Goal: Task Accomplishment & Management: Use online tool/utility

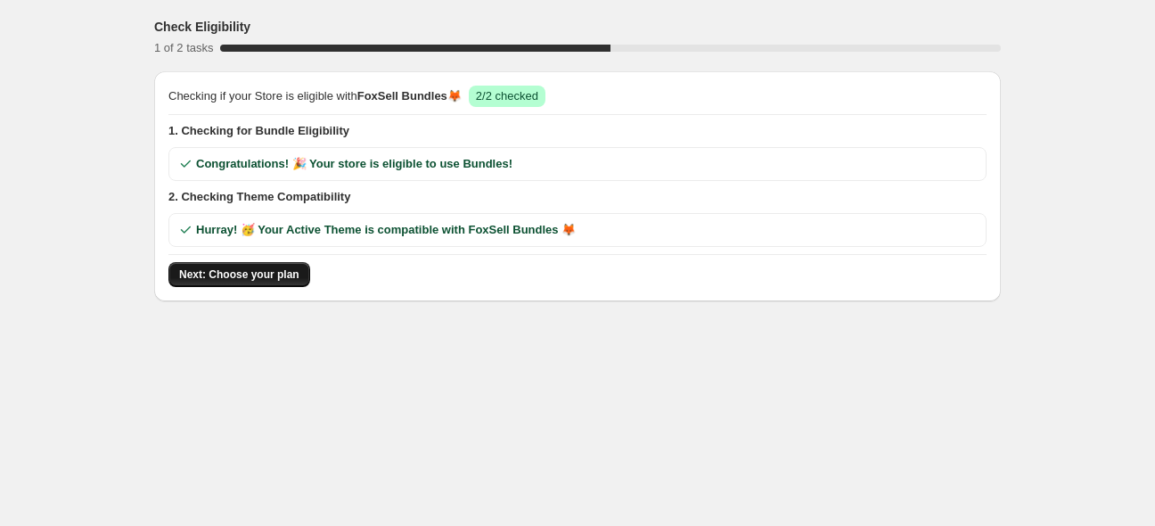
click at [244, 271] on span "Next: Choose your plan" at bounding box center [239, 274] width 120 height 14
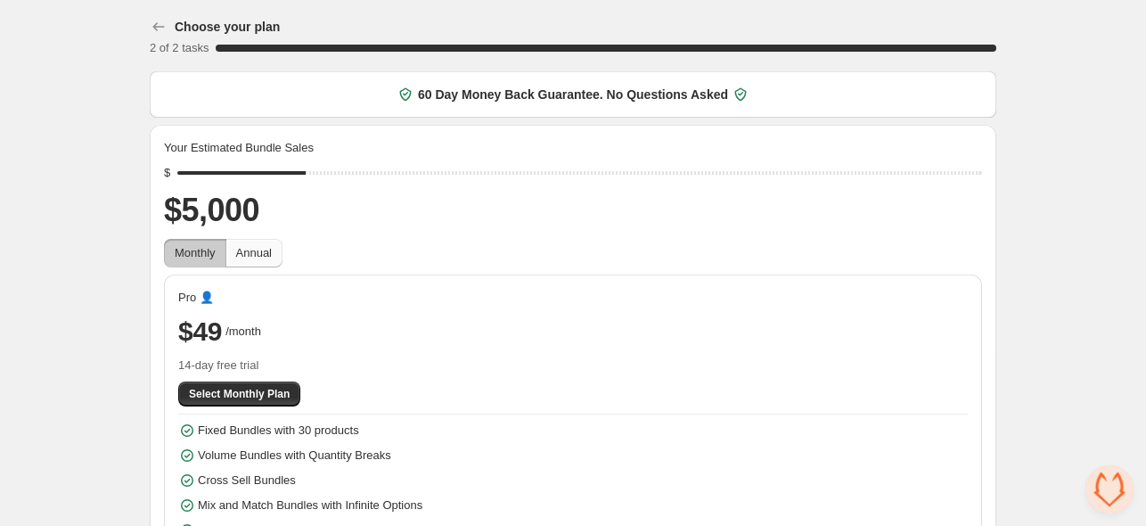
click at [251, 249] on span "Annual" at bounding box center [254, 252] width 36 height 13
click at [203, 250] on span "Monthly" at bounding box center [195, 252] width 41 height 13
click at [240, 251] on span "Annual" at bounding box center [254, 252] width 36 height 13
click at [199, 249] on span "Monthly" at bounding box center [195, 252] width 41 height 13
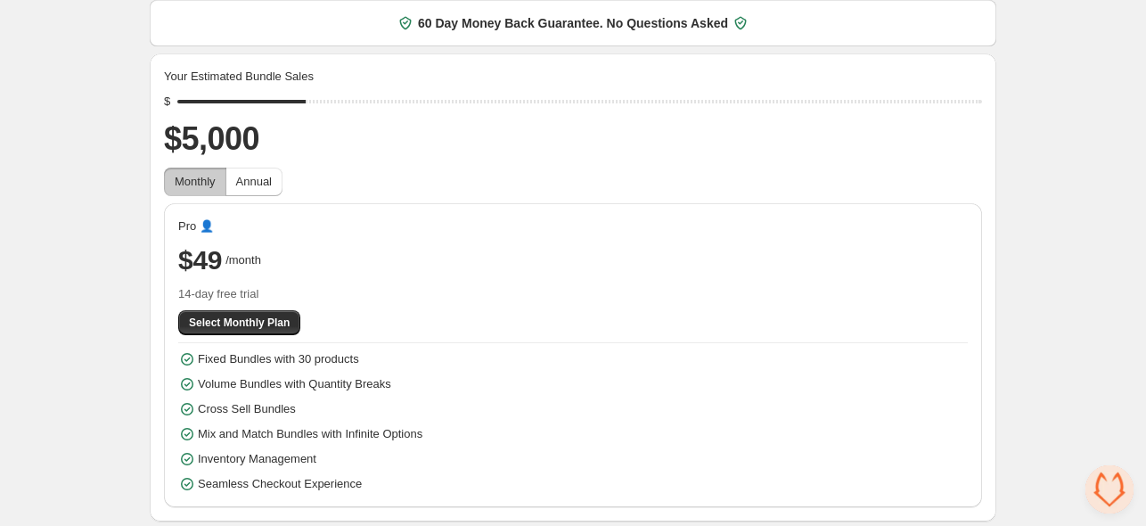
scroll to position [73, 0]
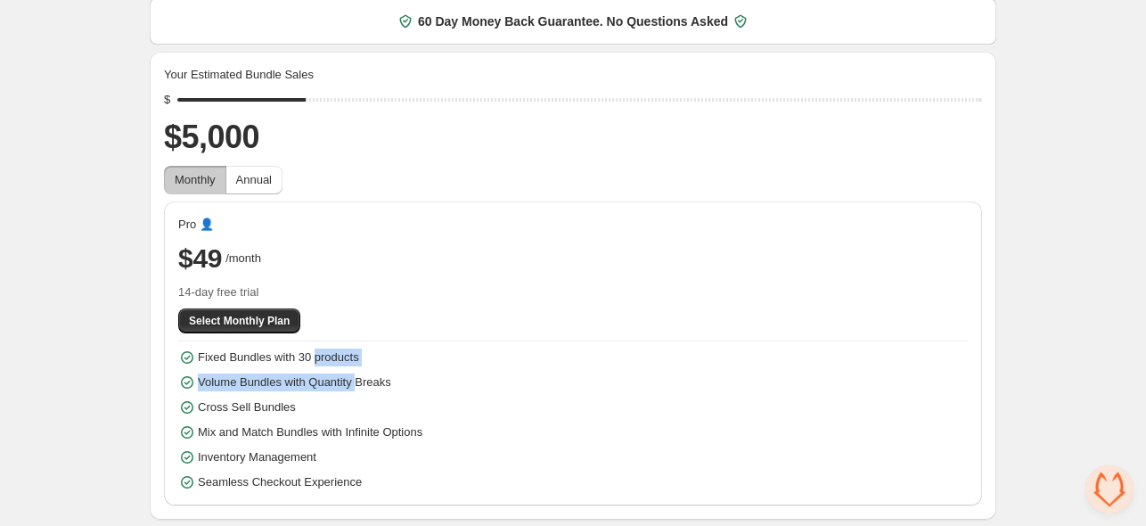
drag, startPoint x: 315, startPoint y: 364, endPoint x: 355, endPoint y: 383, distance: 44.3
click at [355, 383] on div "Fixed Bundles with 30 products Volume Bundles with Quantity Breaks Cross Sell B…" at bounding box center [573, 419] width 790 height 143
click at [356, 383] on span "Volume Bundles with Quantity Breaks" at bounding box center [294, 382] width 193 height 18
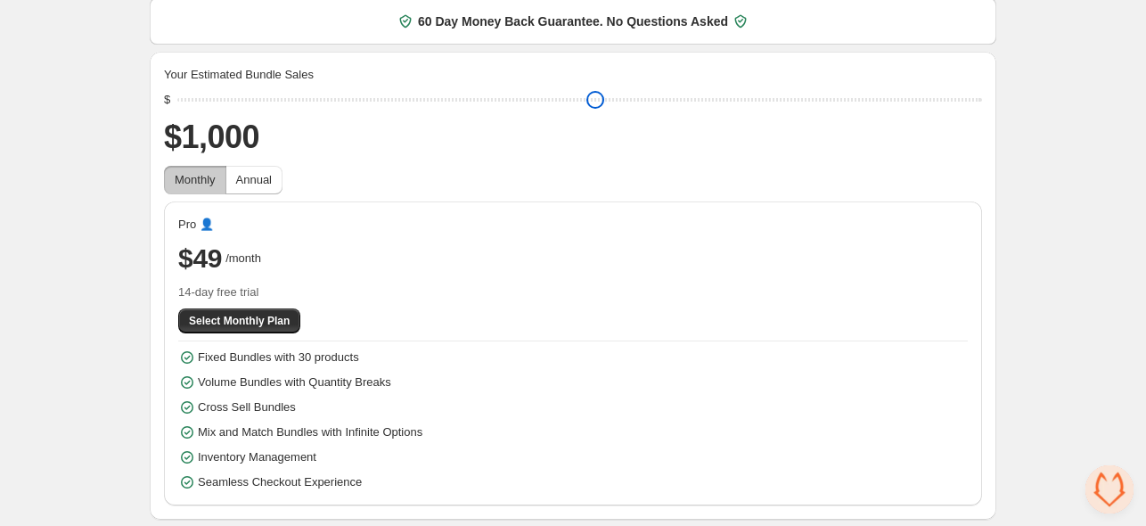
drag, startPoint x: 307, startPoint y: 95, endPoint x: 151, endPoint y: 99, distance: 156.9
click at [177, 99] on input "range" at bounding box center [579, 99] width 805 height 25
drag, startPoint x: 178, startPoint y: 102, endPoint x: 138, endPoint y: 135, distance: 51.4
click at [177, 112] on input "range" at bounding box center [579, 99] width 805 height 25
drag, startPoint x: 185, startPoint y: 106, endPoint x: 324, endPoint y: 88, distance: 140.2
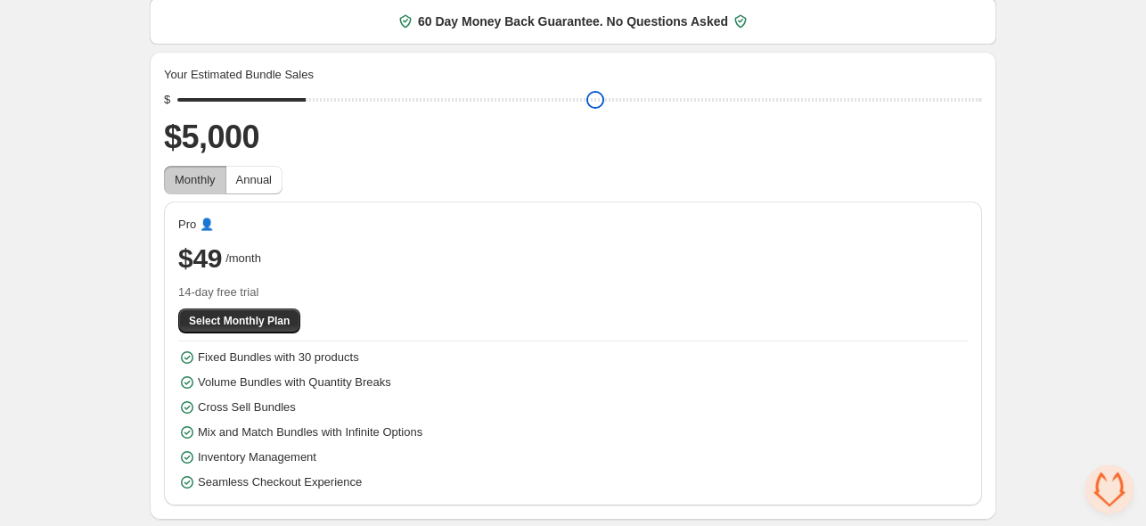
type input "****"
click at [324, 88] on input "range" at bounding box center [579, 99] width 805 height 25
click at [200, 324] on span "Select Monthly Plan" at bounding box center [239, 321] width 101 height 14
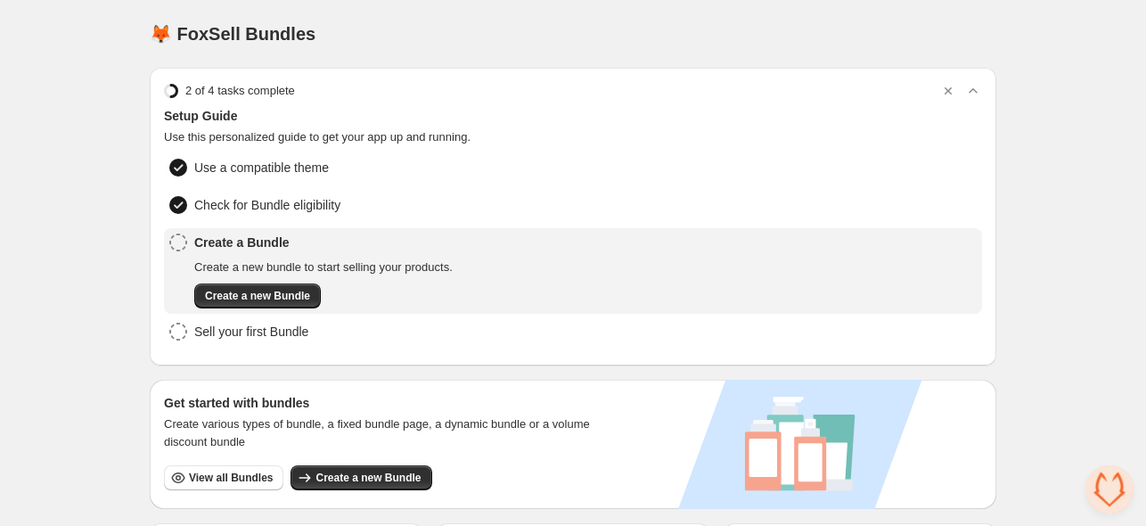
click at [518, 136] on span "Use this personalized guide to get your app up and running." at bounding box center [573, 137] width 818 height 18
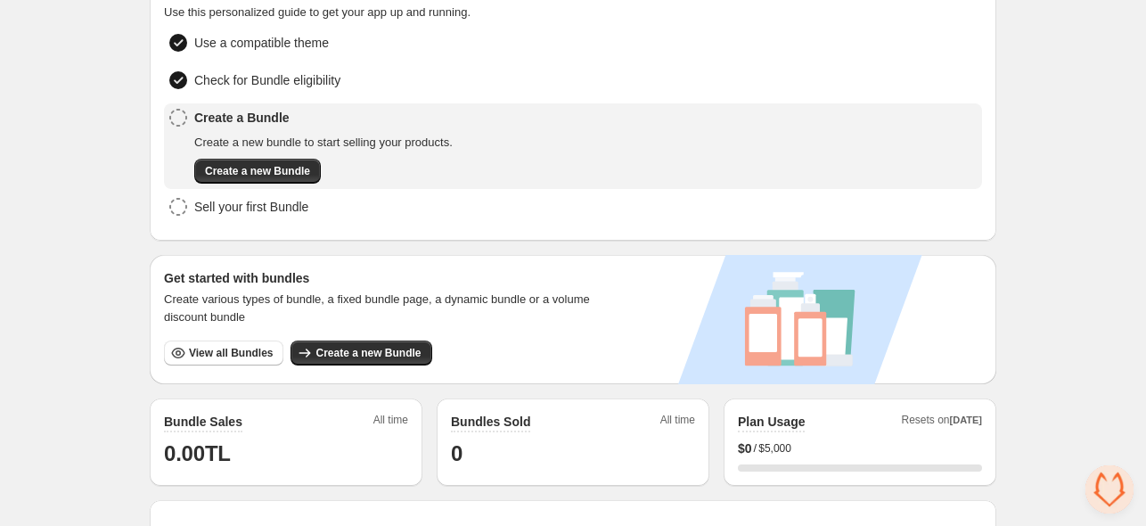
scroll to position [115, 0]
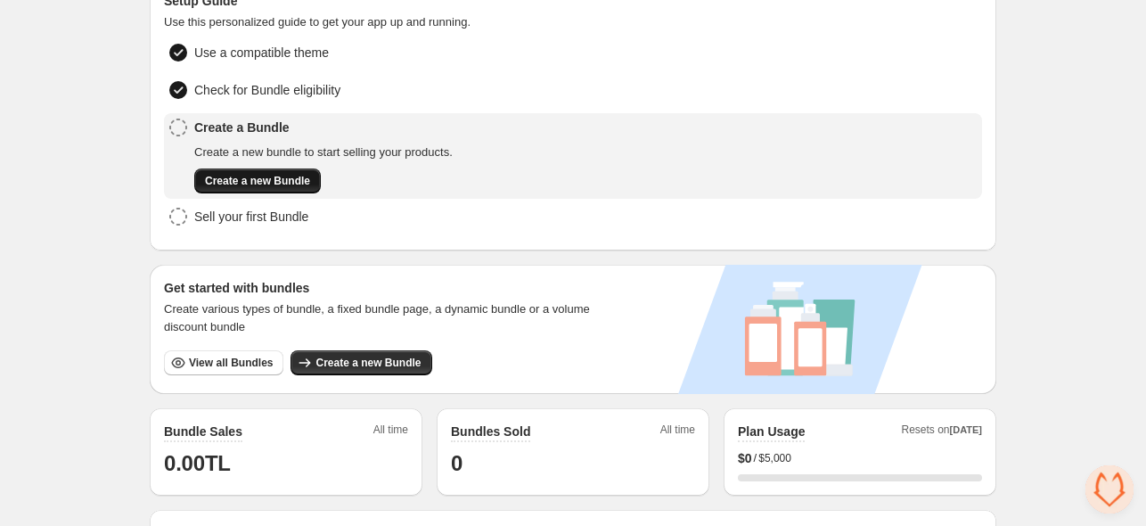
click at [281, 179] on span "Create a new Bundle" at bounding box center [257, 181] width 105 height 14
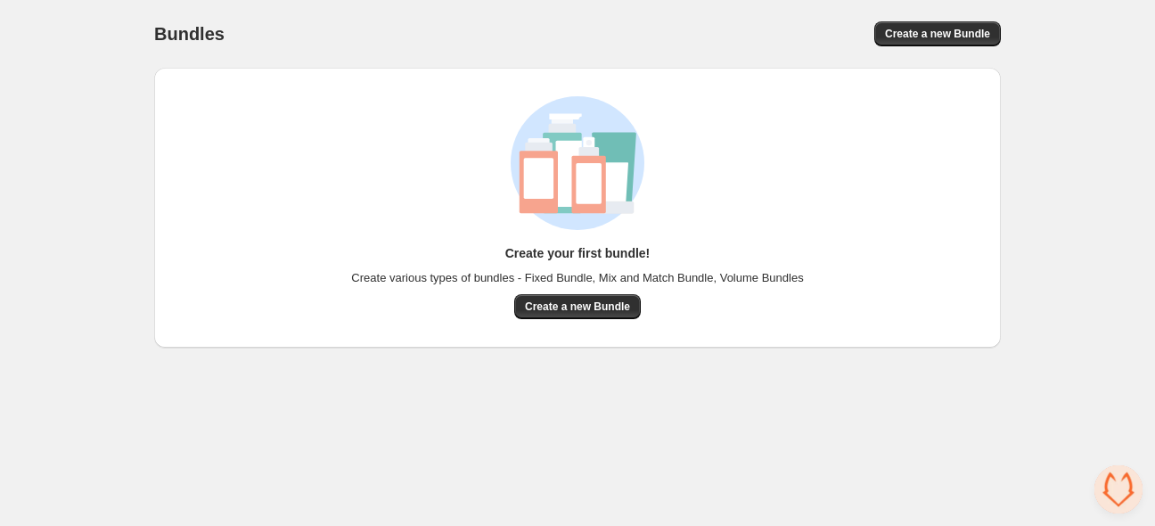
click at [560, 292] on div "Create your first bundle! Create various types of bundles - Fixed Bundle, Mix a…" at bounding box center [577, 281] width 452 height 75
click at [559, 303] on span "Create a new Bundle" at bounding box center [577, 306] width 105 height 14
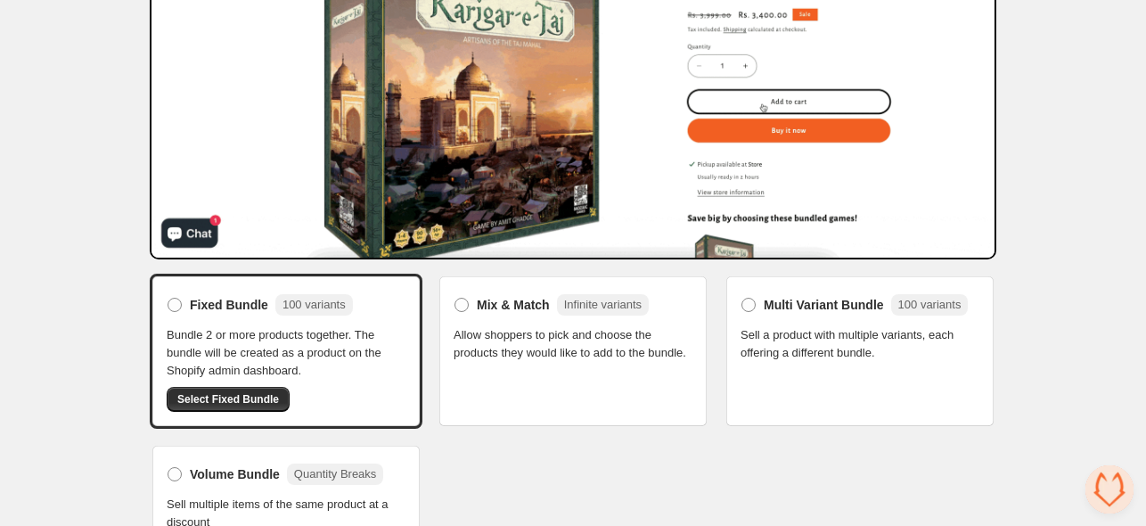
scroll to position [274, 0]
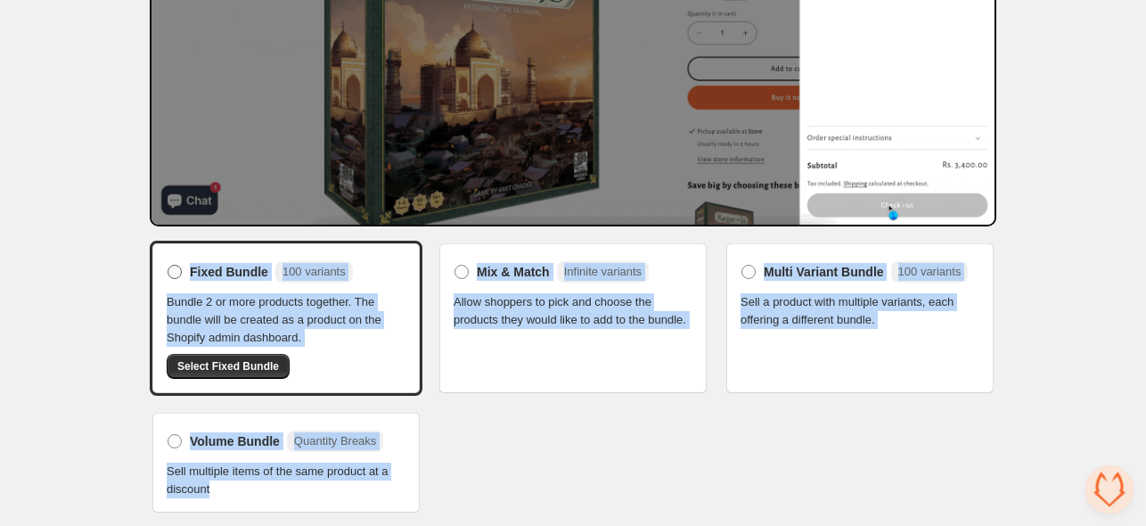
drag, startPoint x: 438, startPoint y: 491, endPoint x: 178, endPoint y: 266, distance: 343.6
click at [178, 266] on div "Fixed Bundle 100 variants Bundle 2 or more products together. The bundle will b…" at bounding box center [573, 378] width 847 height 274
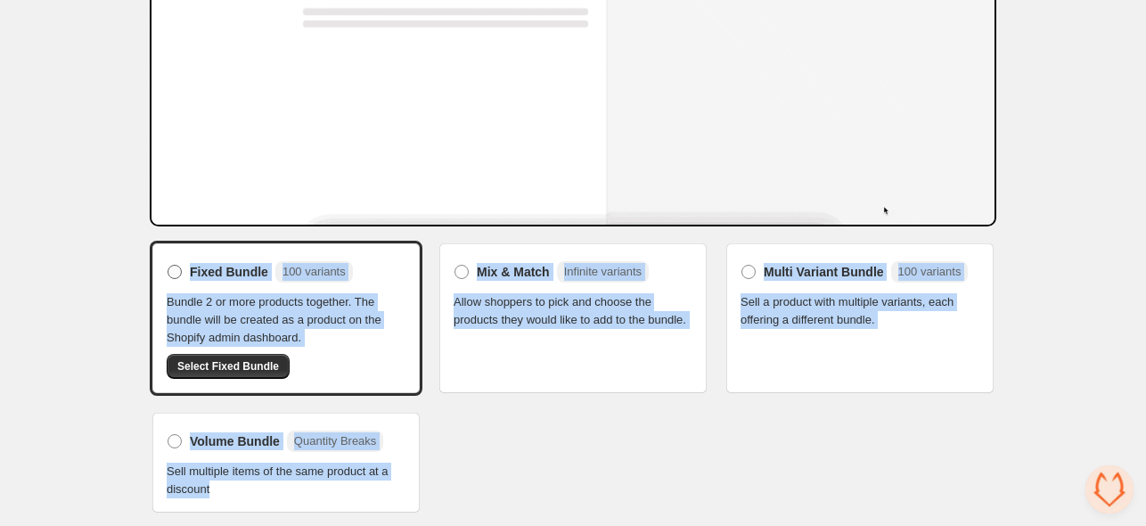
copy div "Fixed Bundle 100 variants Bundle 2 or more products together. The bundle will b…"
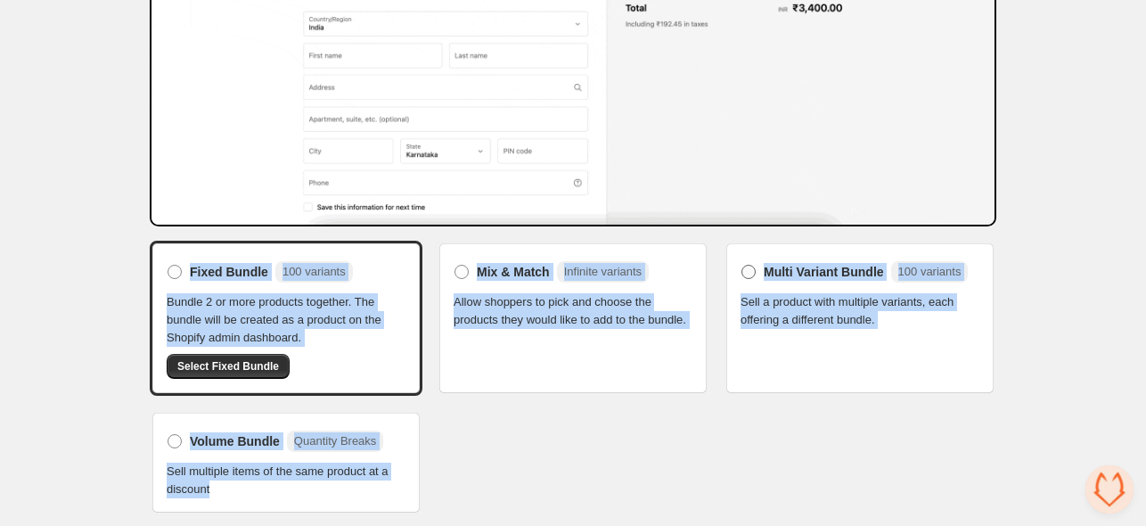
click at [766, 281] on label "Multi Variant Bundle 100 variants" at bounding box center [854, 272] width 227 height 29
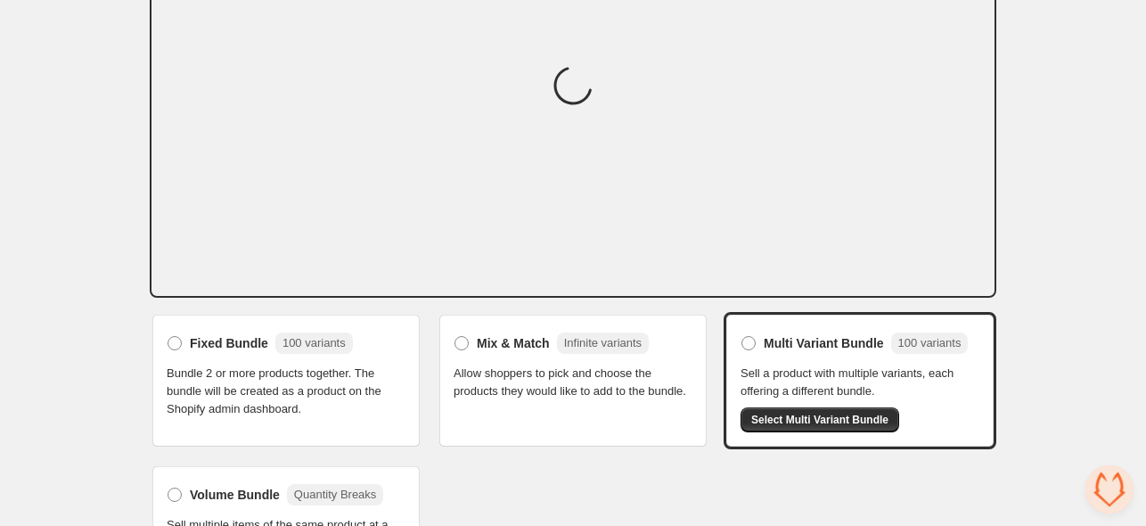
scroll to position [63, 0]
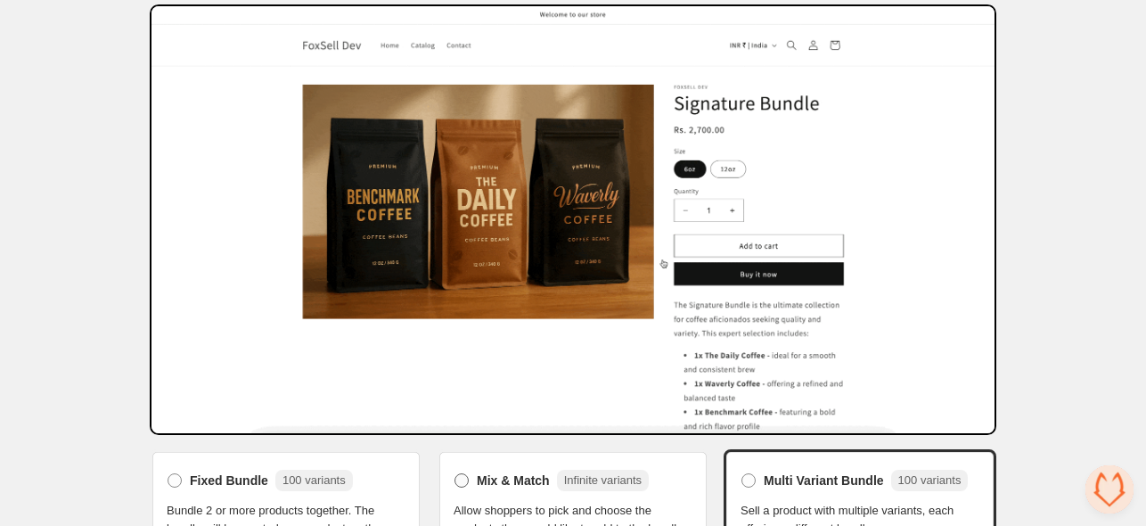
click at [477, 477] on span "Mix & Match" at bounding box center [513, 480] width 73 height 18
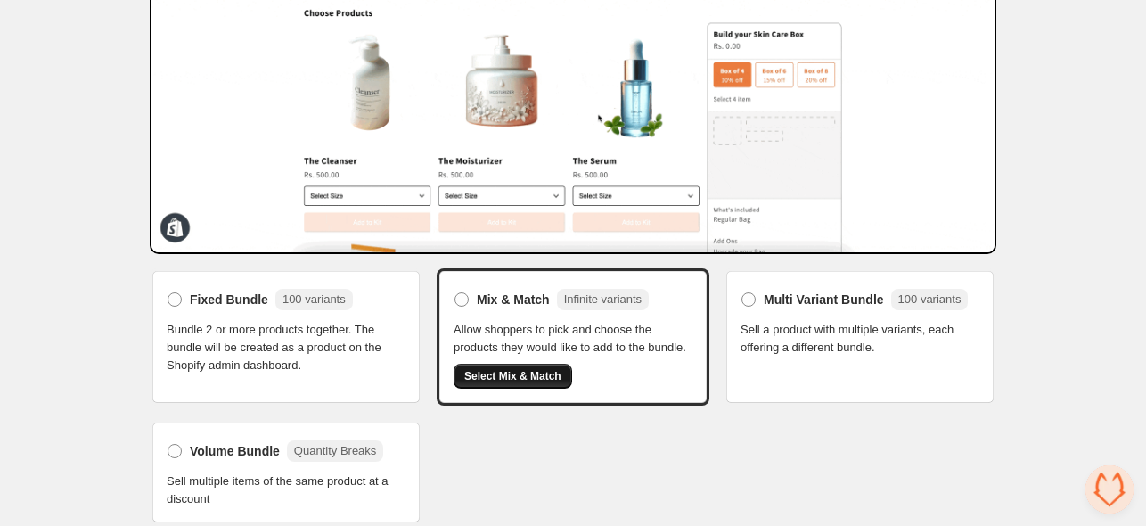
scroll to position [256, 0]
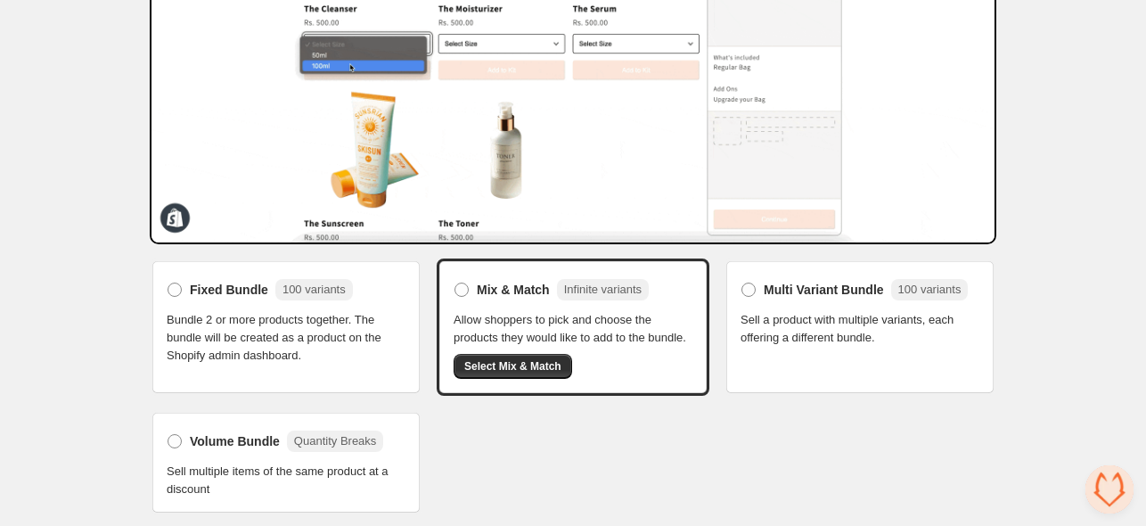
click at [241, 453] on div "Volume Bundle Quantity Breaks Sell multiple items of the same product at a disc…" at bounding box center [286, 462] width 239 height 71
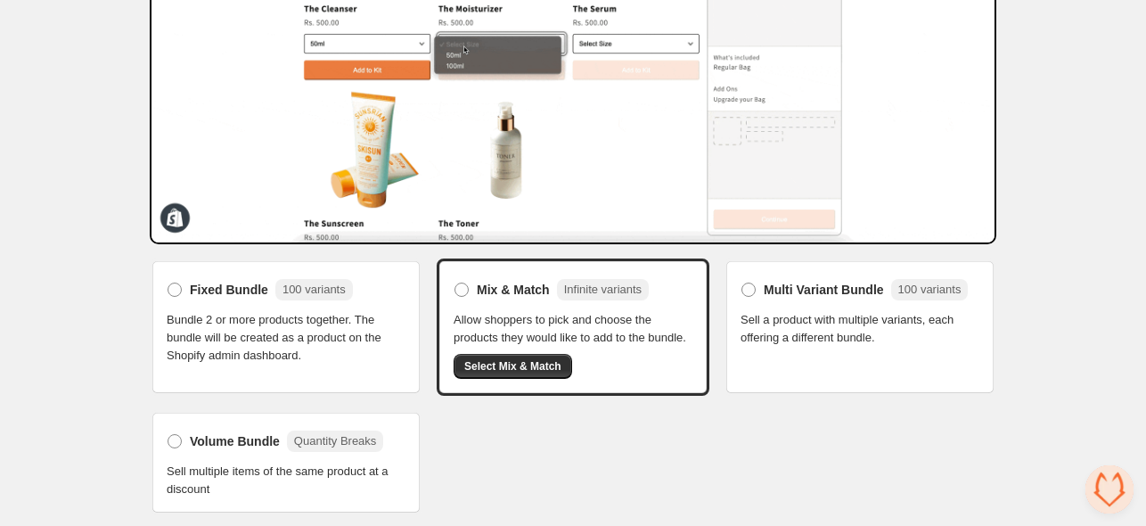
click at [242, 441] on span "Volume Bundle" at bounding box center [235, 441] width 90 height 18
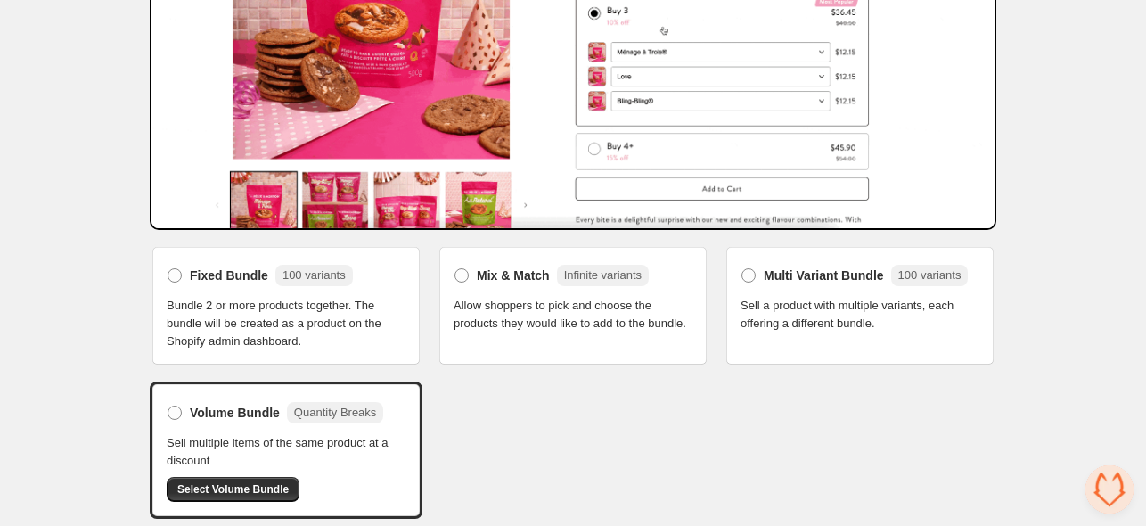
scroll to position [274, 0]
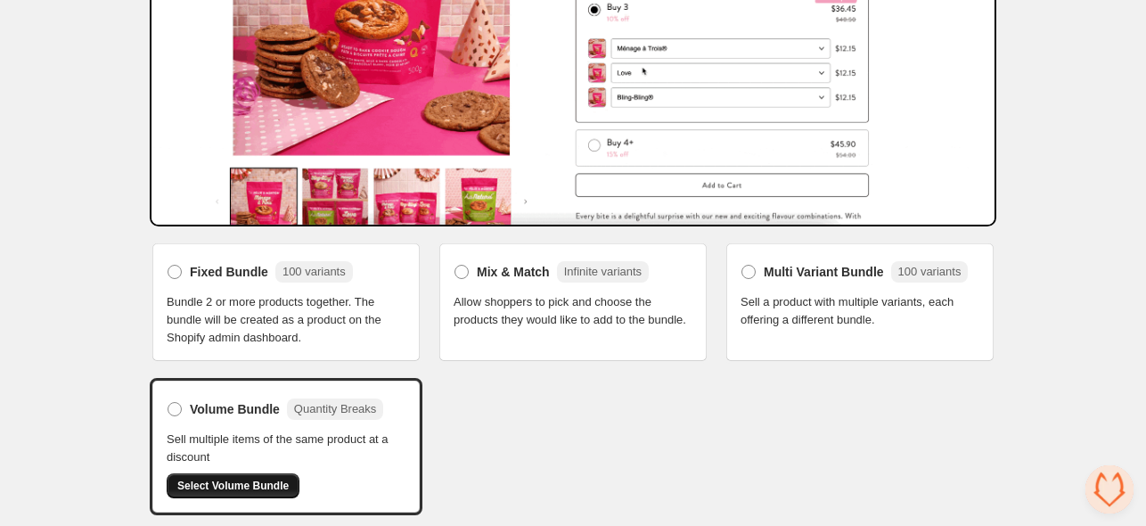
click at [258, 480] on span "Select Volume Bundle" at bounding box center [232, 486] width 111 height 14
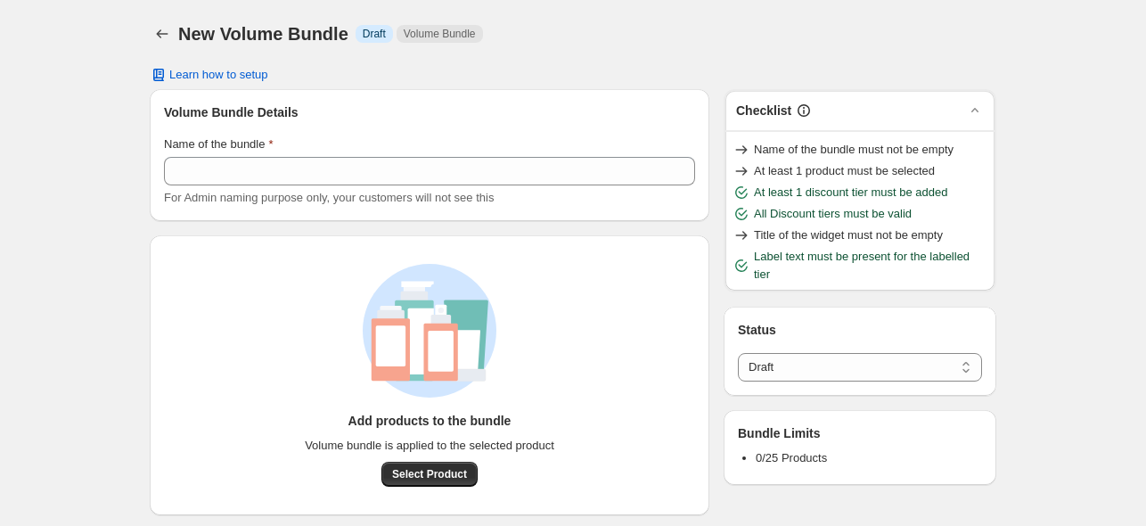
select select "*****"
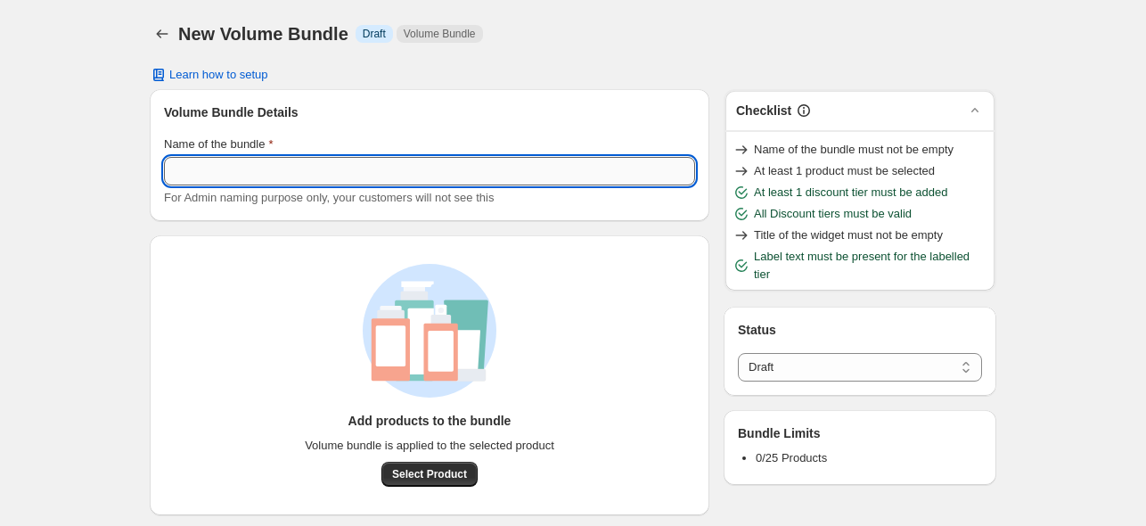
click at [380, 167] on input "Name of the bundle" at bounding box center [429, 171] width 531 height 29
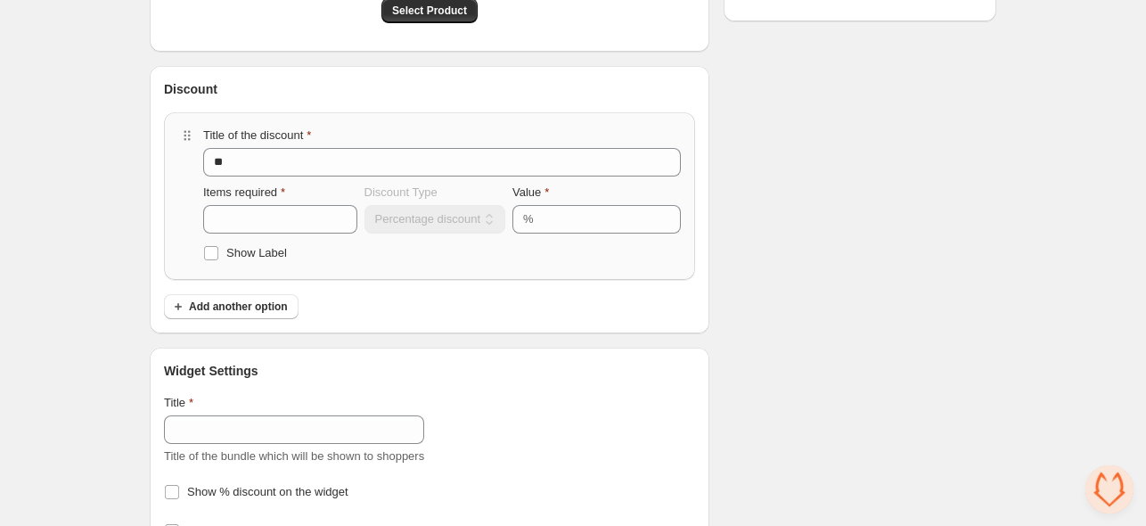
scroll to position [510, 0]
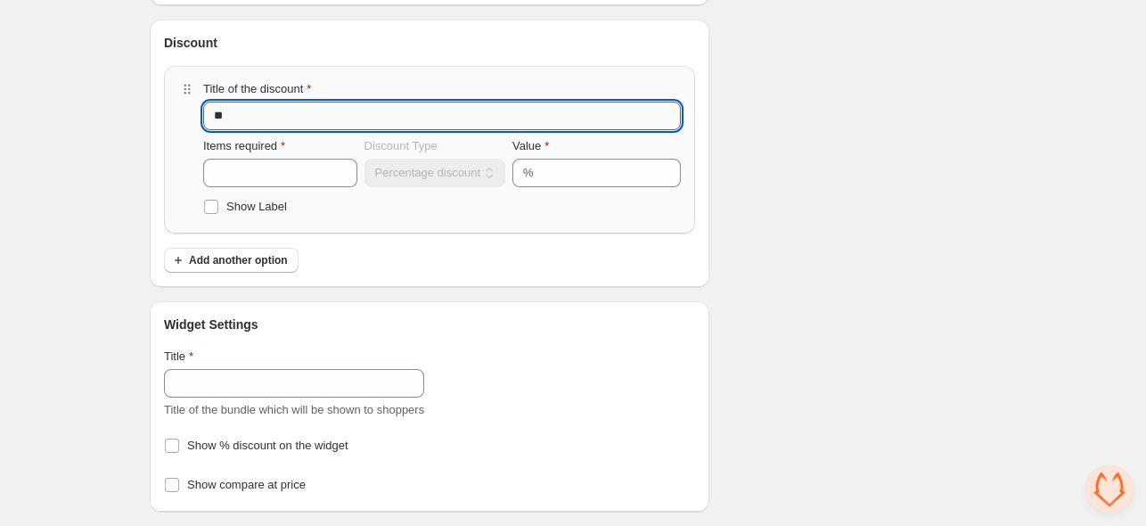
click at [339, 117] on input "**" at bounding box center [442, 116] width 478 height 29
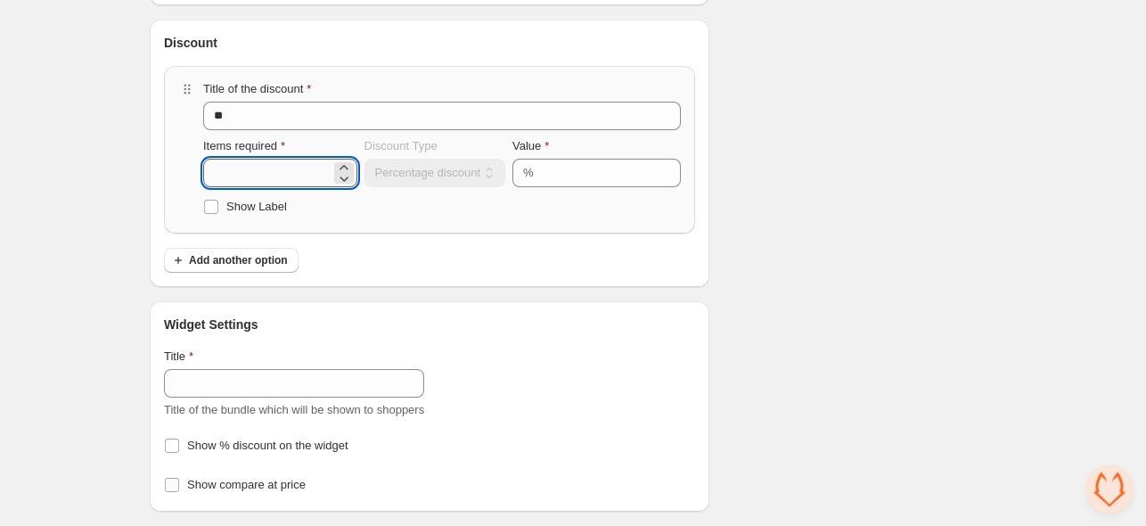
click at [317, 174] on input "*" at bounding box center [266, 173] width 127 height 29
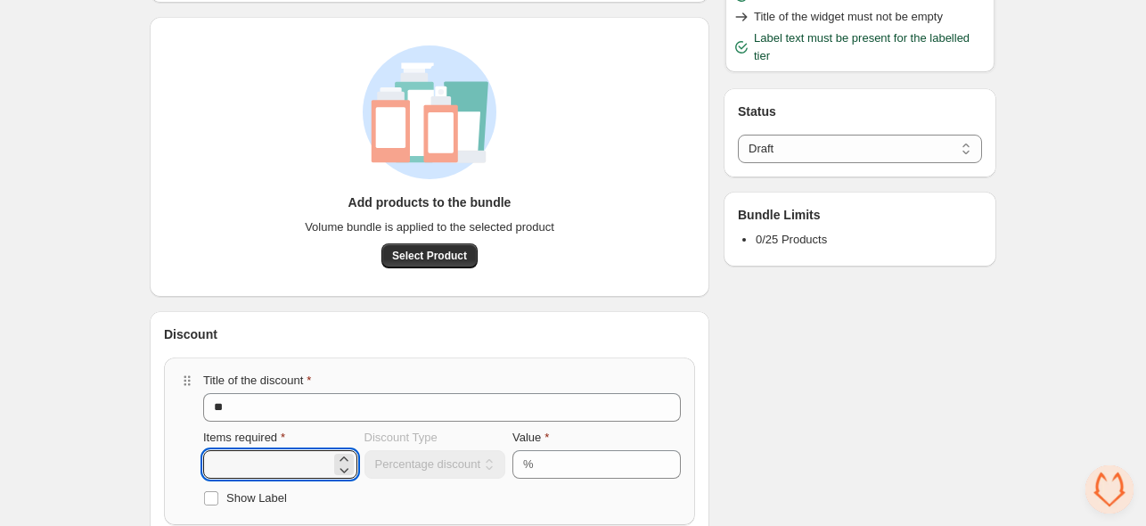
scroll to position [153, 0]
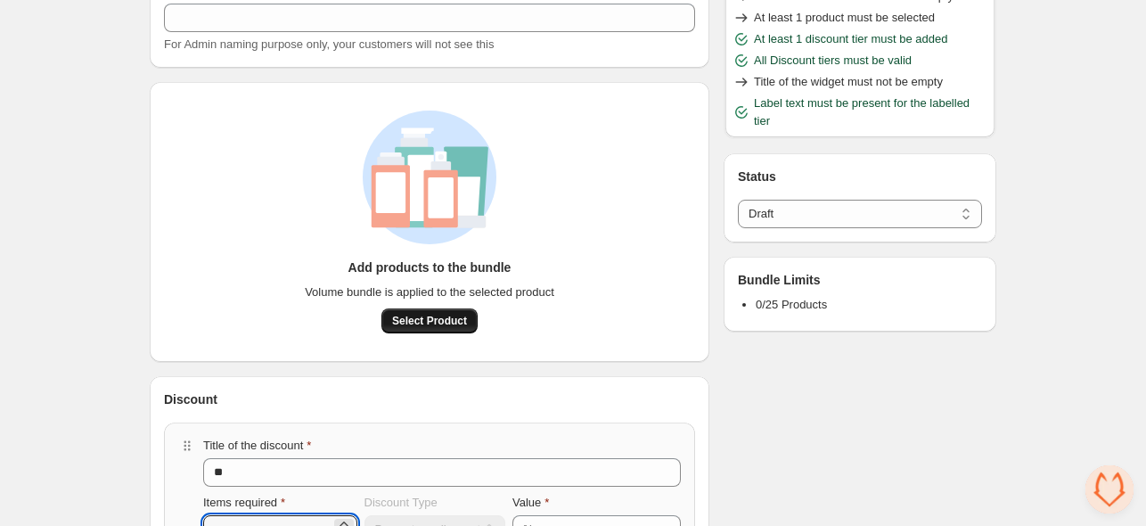
click at [439, 323] on span "Select Product" at bounding box center [429, 321] width 75 height 14
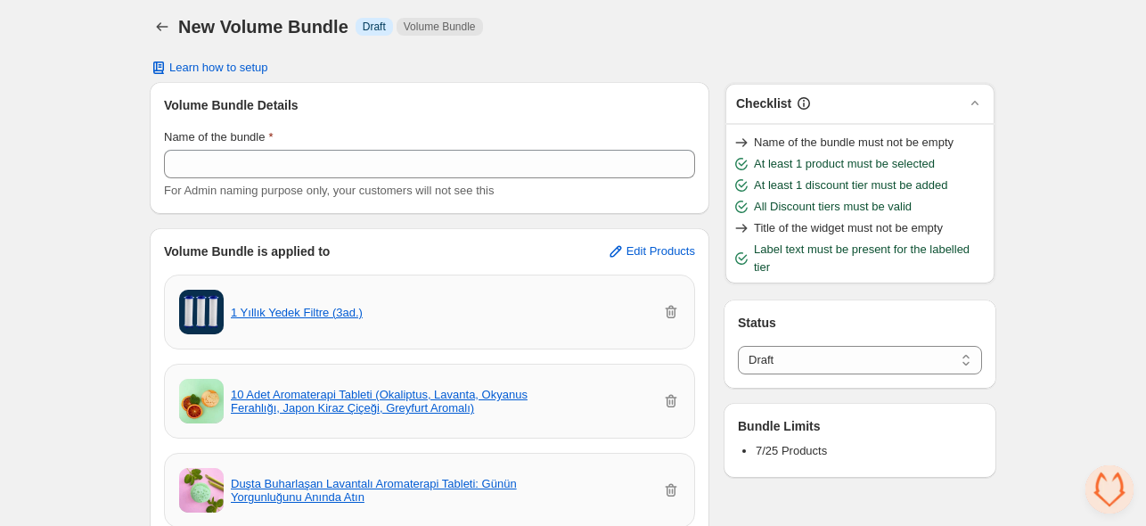
scroll to position [0, 0]
